Goal: Find specific page/section: Find specific page/section

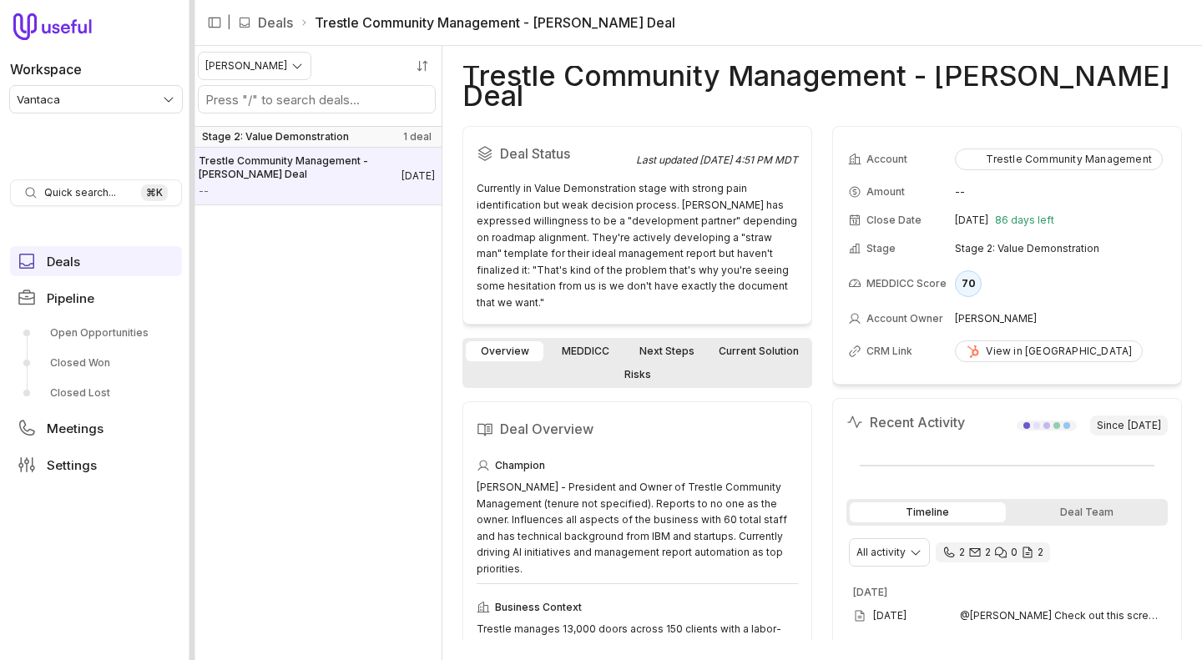
click at [191, 173] on div at bounding box center [192, 330] width 6 height 660
